Goal: Navigation & Orientation: Go to known website

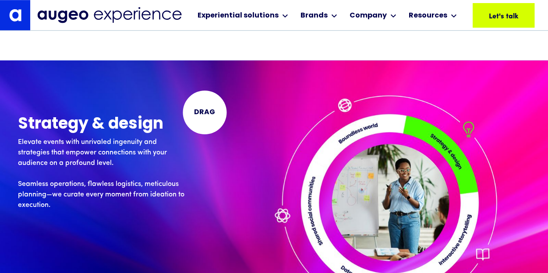
scroll to position [1978, 0]
